Goal: Task Accomplishment & Management: Use online tool/utility

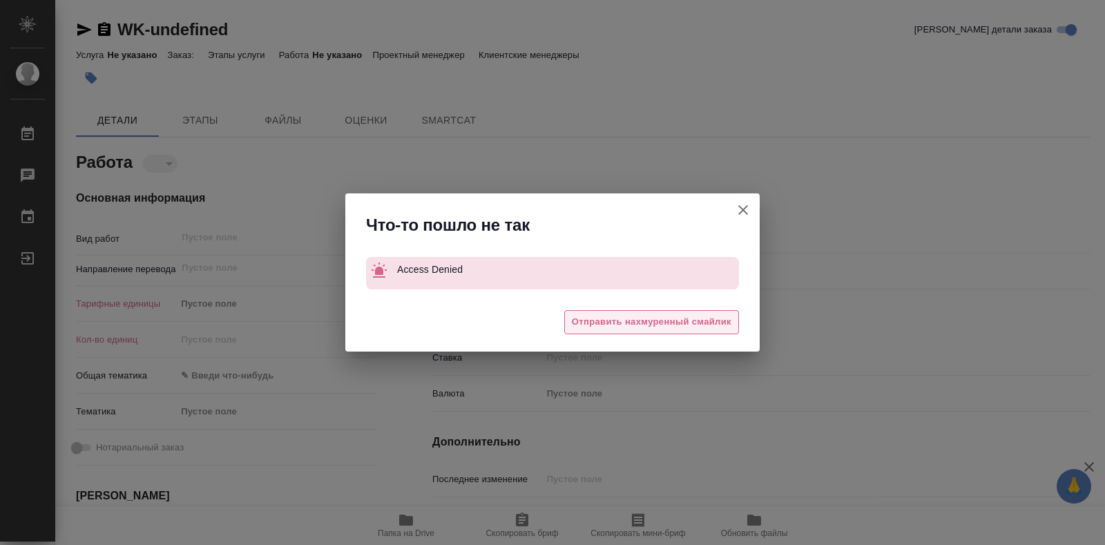
type textarea "x"
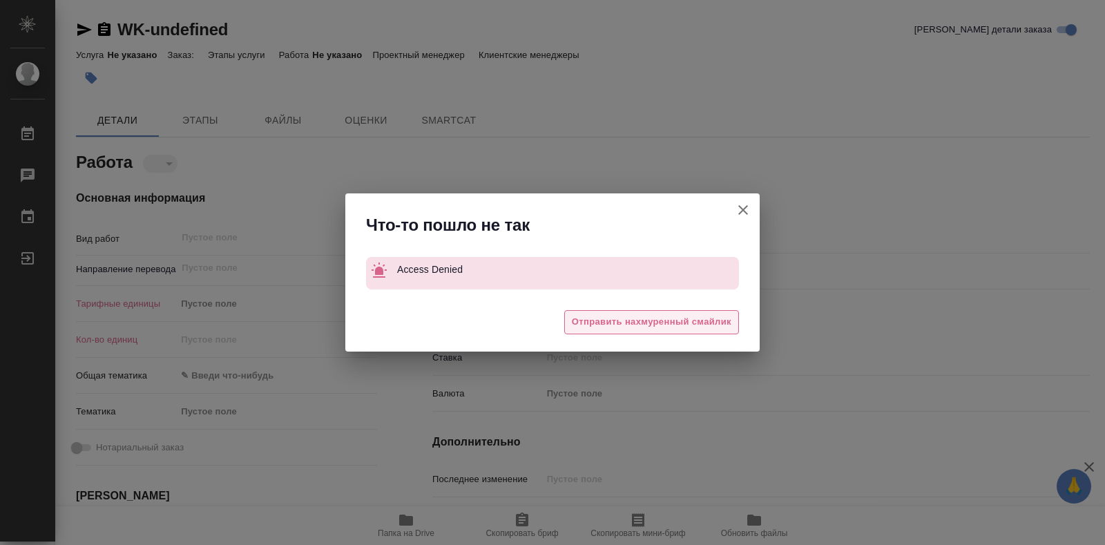
click at [724, 318] on span "Отправить нахмуренный смайлик" at bounding box center [652, 322] width 160 height 16
type textarea "x"
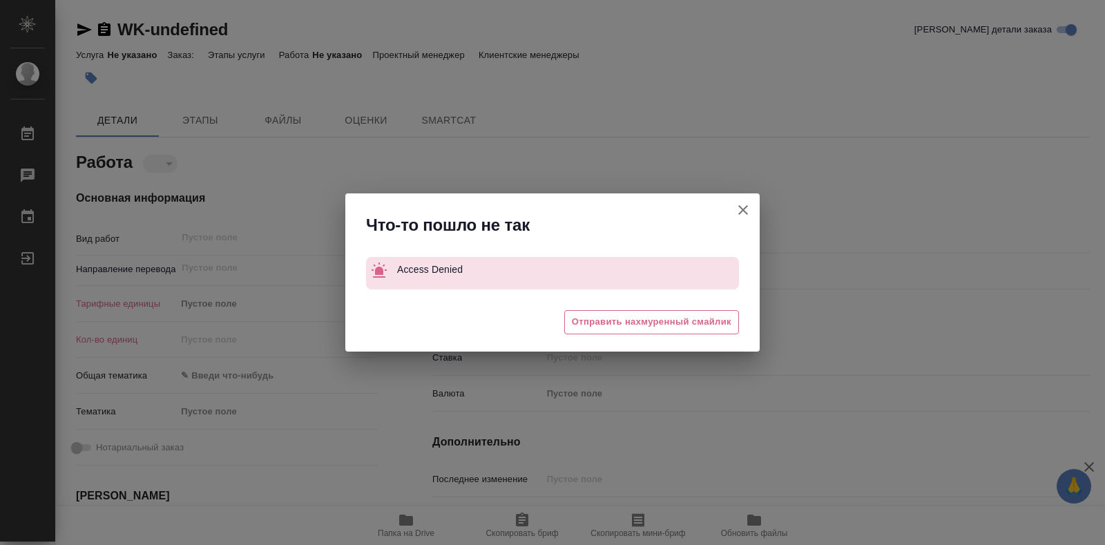
type textarea "x"
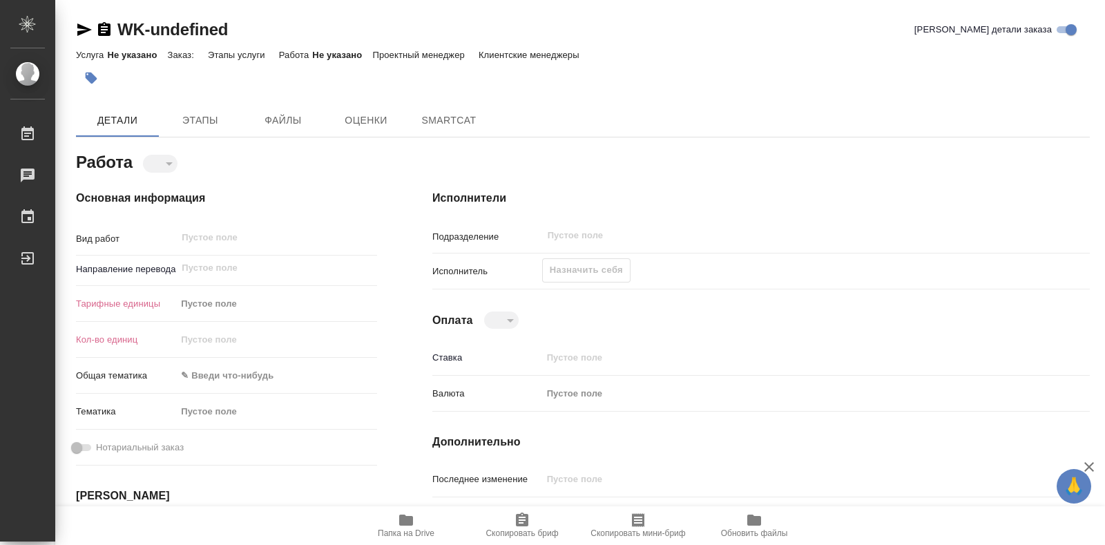
click at [26, 260] on div "Выйти" at bounding box center [10, 258] width 35 height 21
type textarea "x"
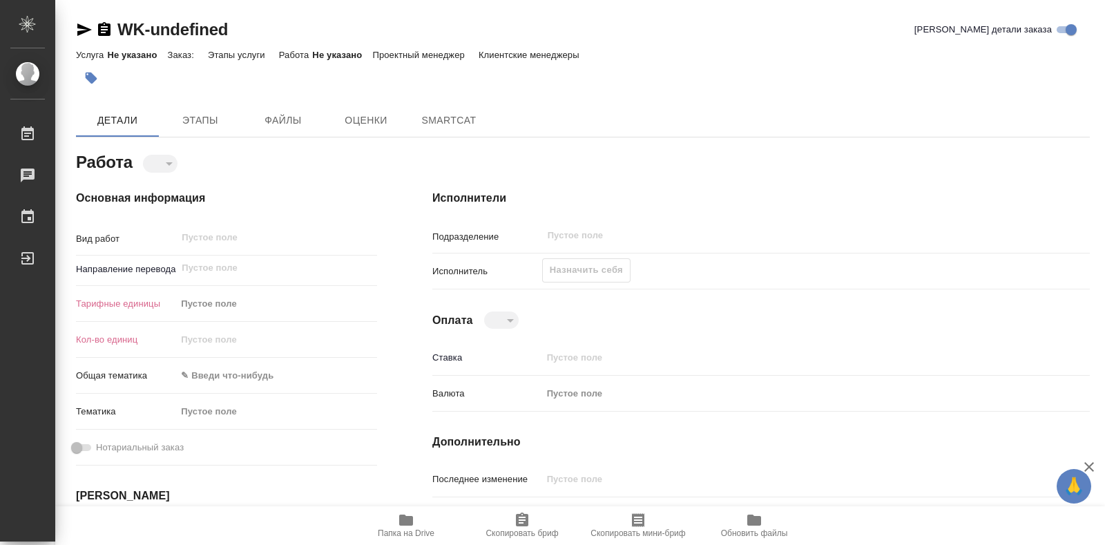
type textarea "x"
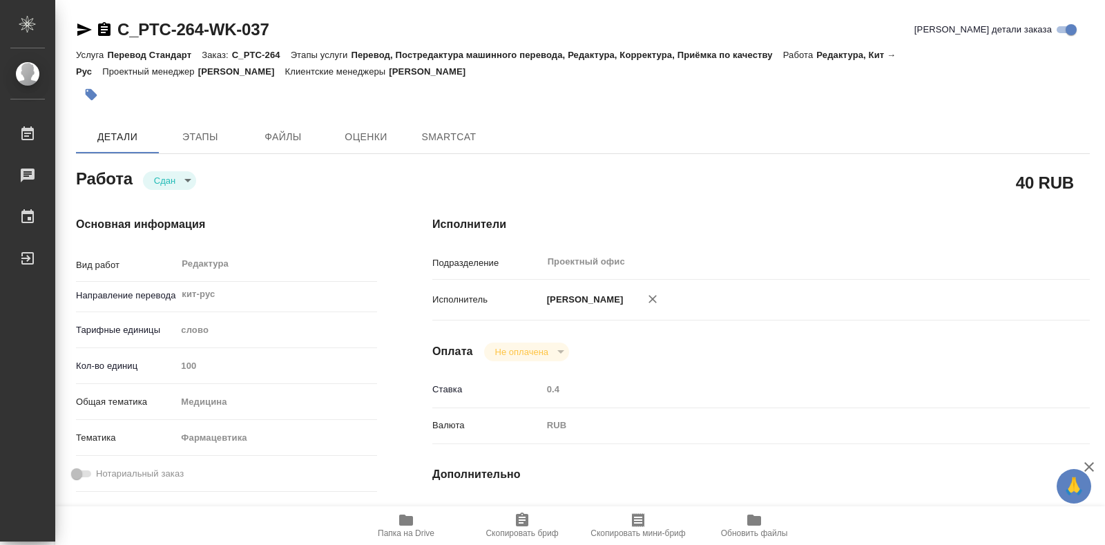
type textarea "x"
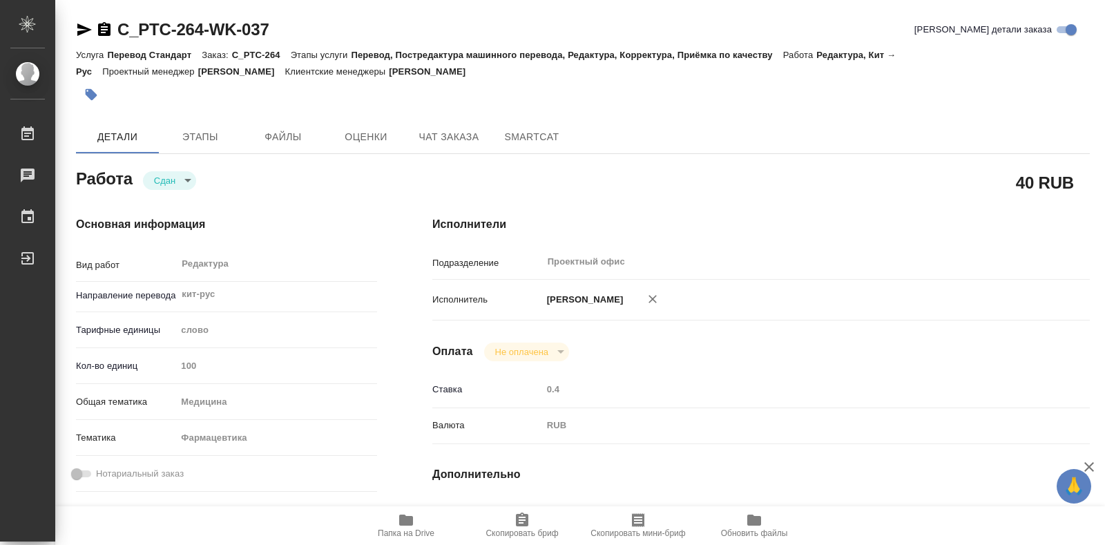
type textarea "x"
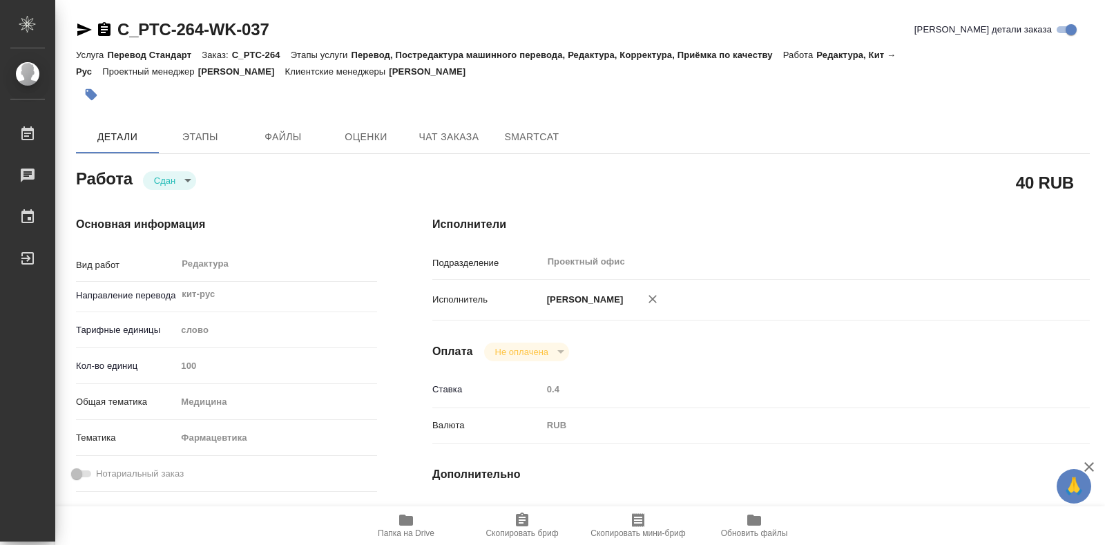
type textarea "x"
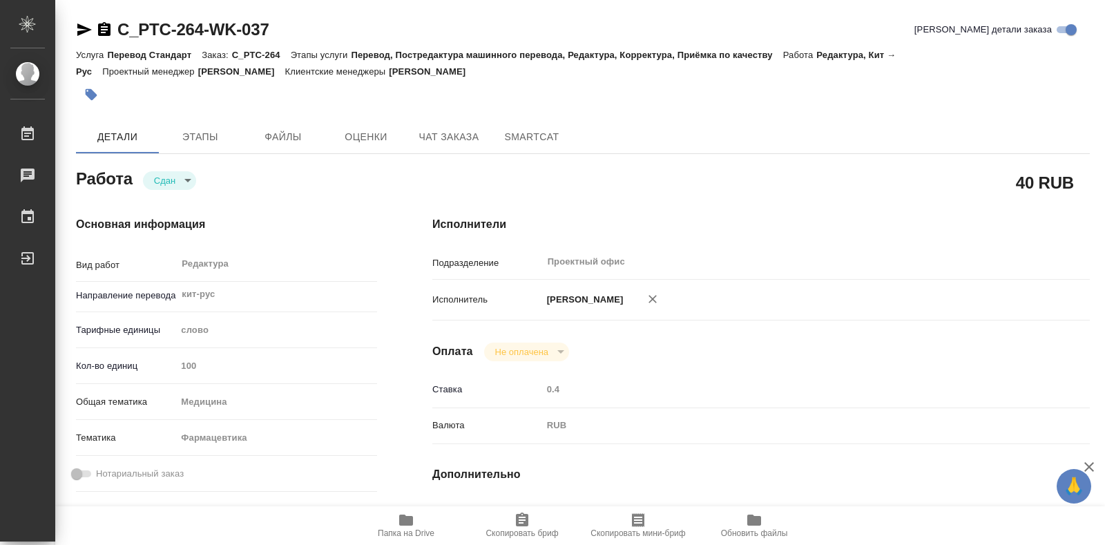
type textarea "x"
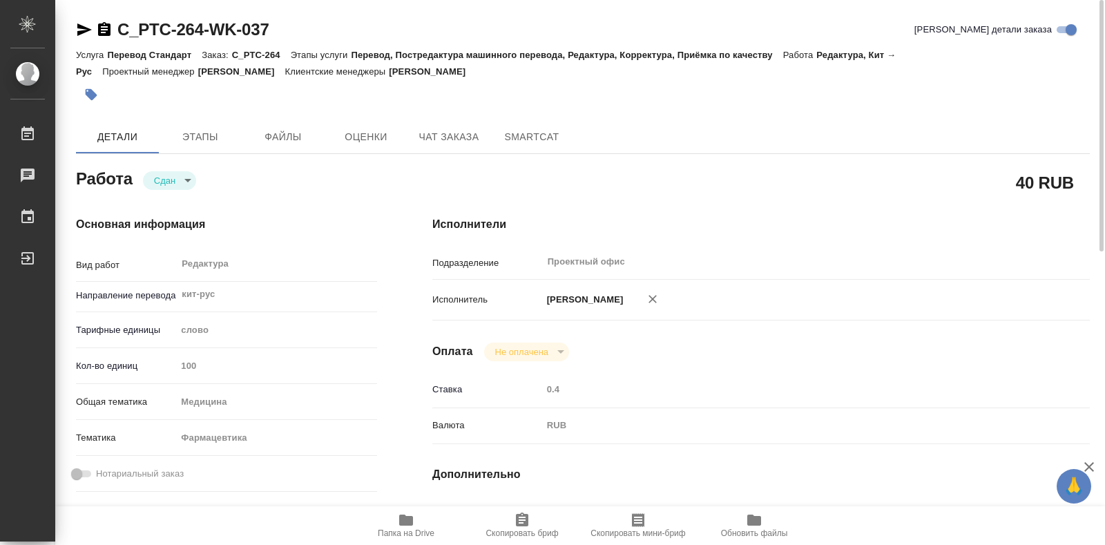
drag, startPoint x: 205, startPoint y: 360, endPoint x: 193, endPoint y: 358, distance: 12.7
click at [193, 358] on input "100" at bounding box center [276, 366] width 201 height 20
click at [258, 347] on hr at bounding box center [226, 347] width 301 height 1
